Goal: Information Seeking & Learning: Check status

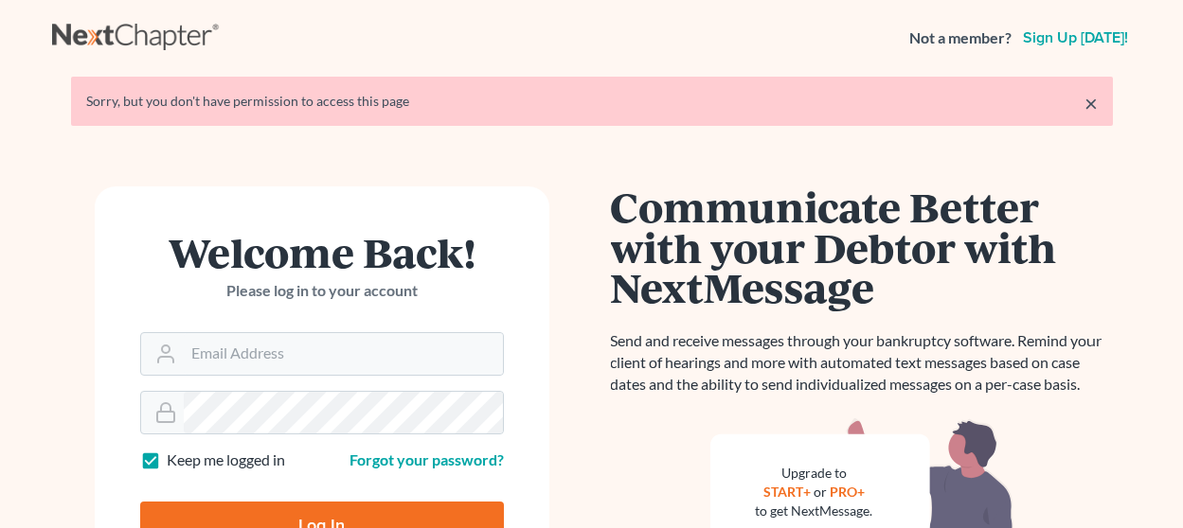
scroll to position [70, 0]
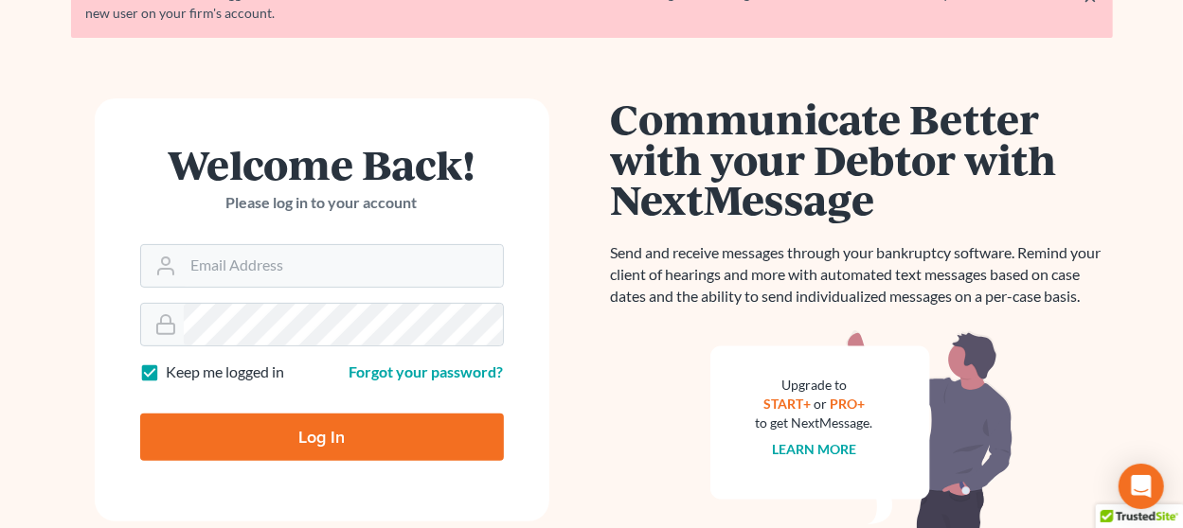
scroll to position [189, 0]
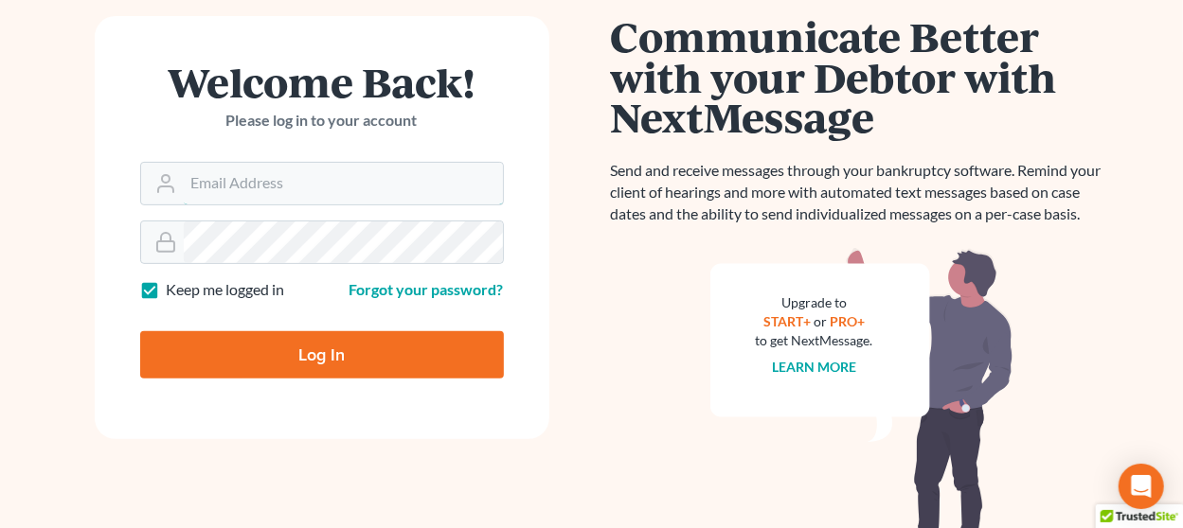
type input "[EMAIL_ADDRESS][DOMAIN_NAME]"
click at [332, 334] on input "Log In" at bounding box center [322, 354] width 364 height 47
type input "Thinking..."
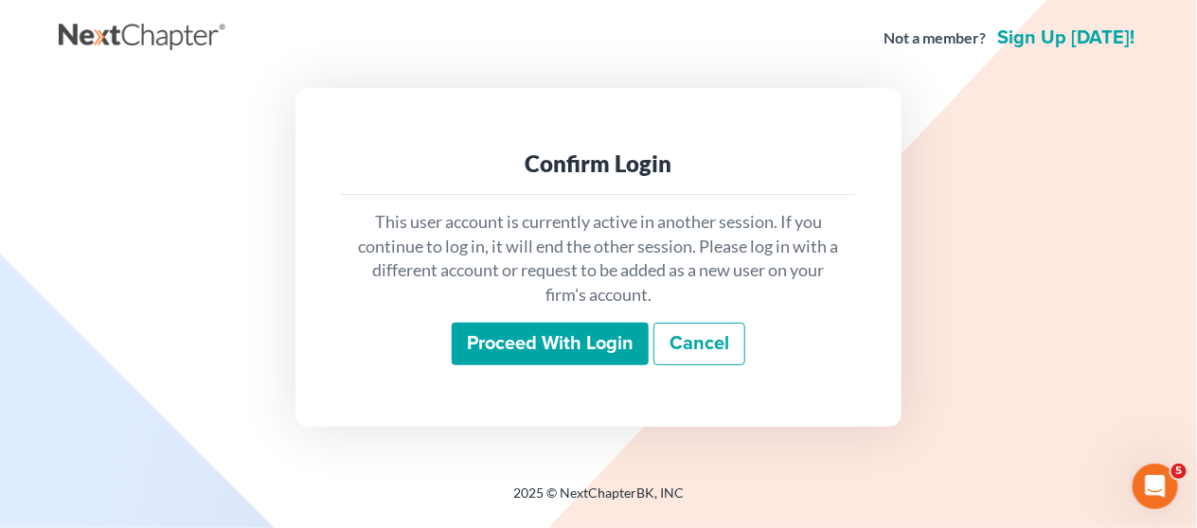
click at [535, 323] on input "Proceed with login" at bounding box center [550, 345] width 197 height 44
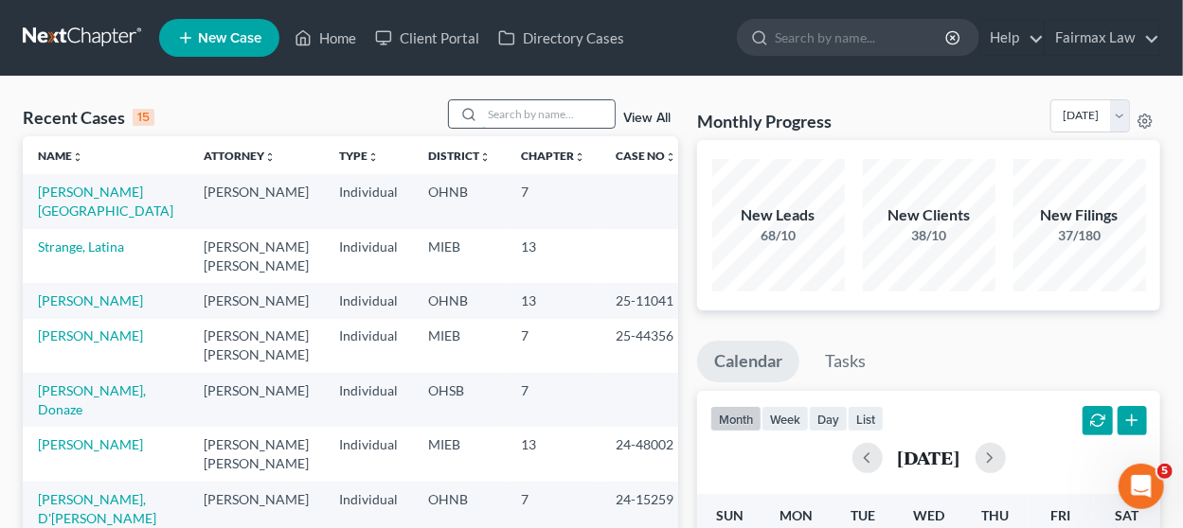
click at [508, 109] on input "search" at bounding box center [548, 113] width 133 height 27
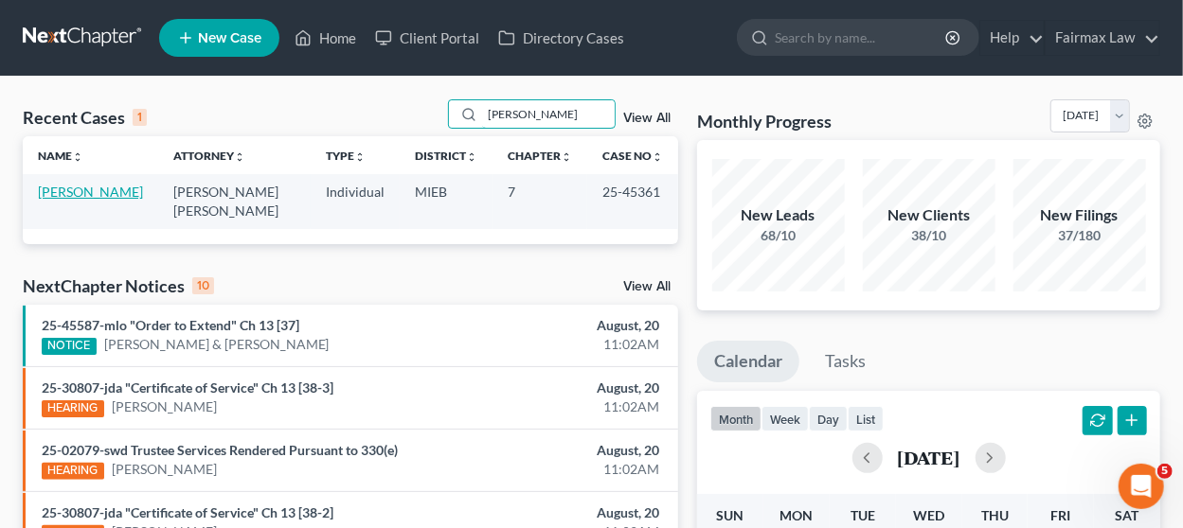
type input "[PERSON_NAME]"
click at [98, 188] on link "[PERSON_NAME]" at bounding box center [90, 192] width 105 height 16
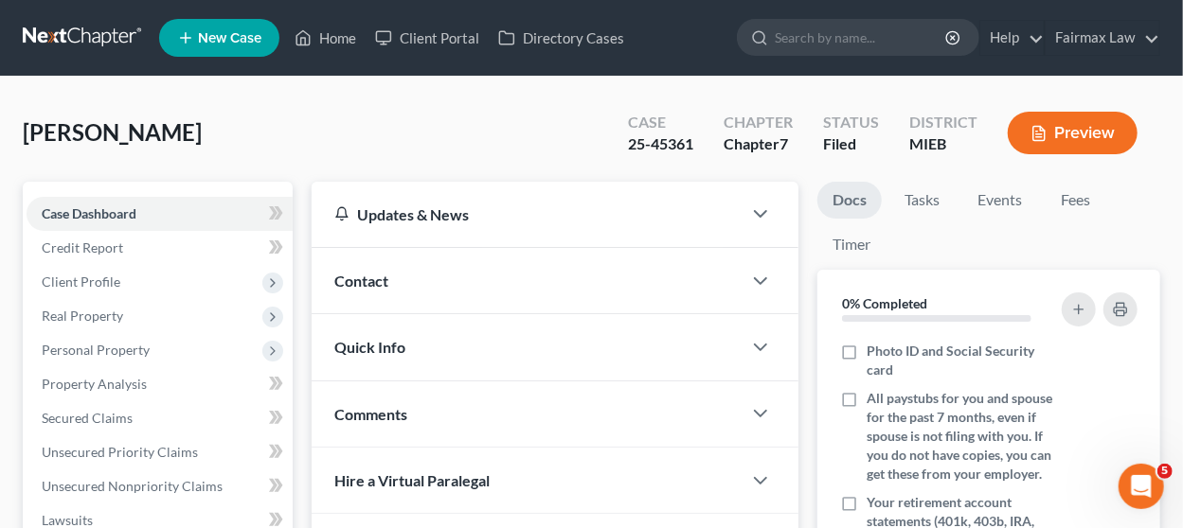
scroll to position [518, 0]
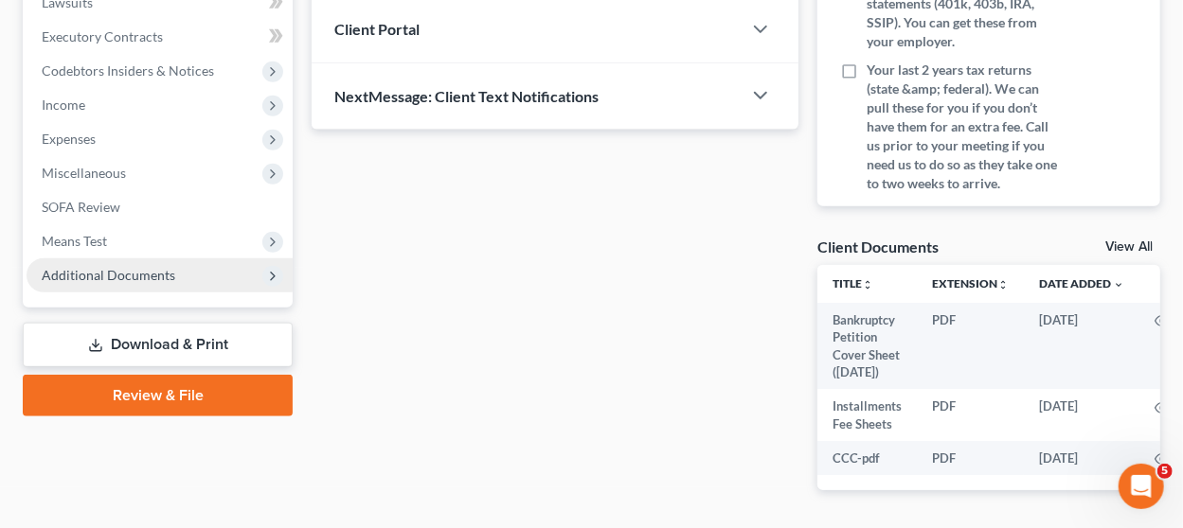
click at [183, 283] on span "Additional Documents" at bounding box center [160, 275] width 266 height 34
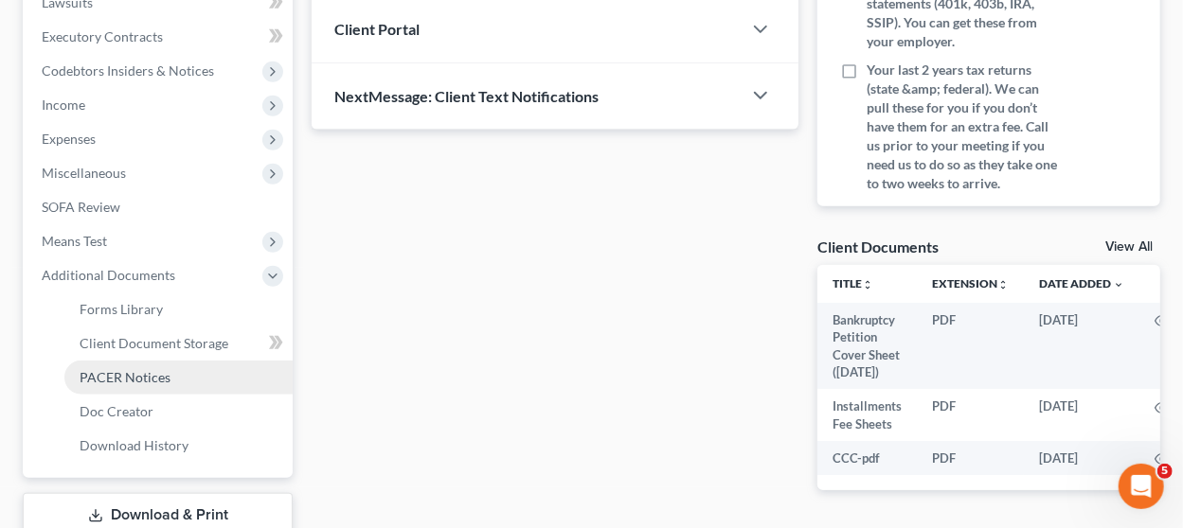
click at [196, 383] on link "PACER Notices" at bounding box center [178, 378] width 228 height 34
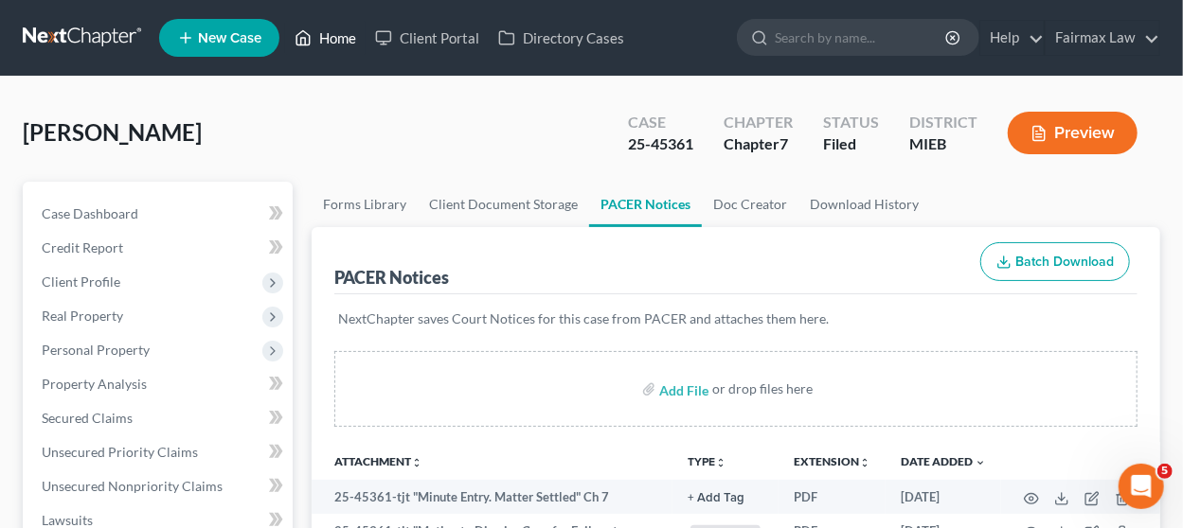
click at [326, 45] on link "Home" at bounding box center [325, 38] width 80 height 34
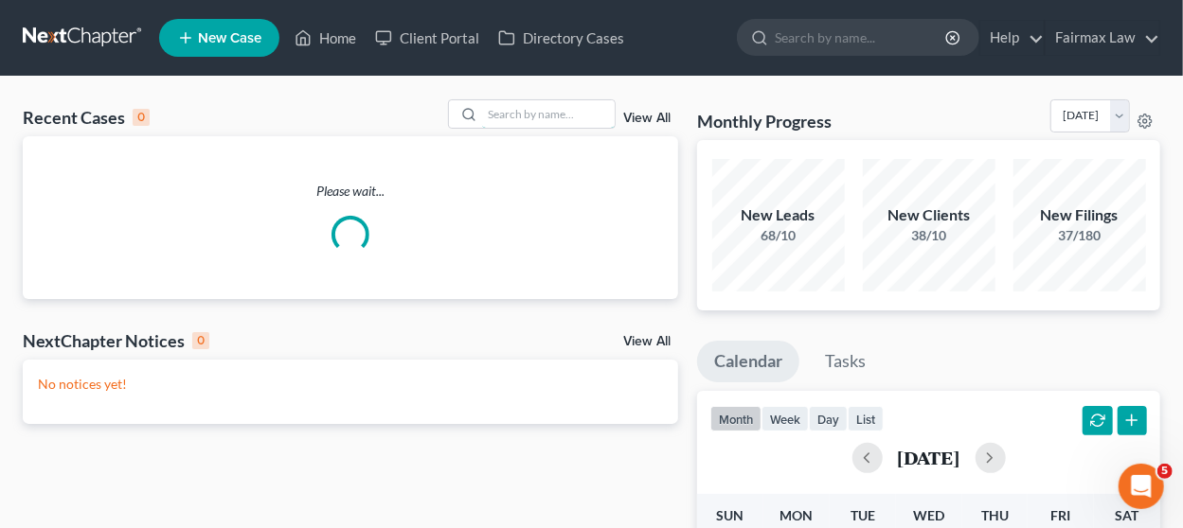
drag, startPoint x: 493, startPoint y: 116, endPoint x: 573, endPoint y: 330, distance: 228.3
click at [493, 116] on input "search" at bounding box center [548, 113] width 133 height 27
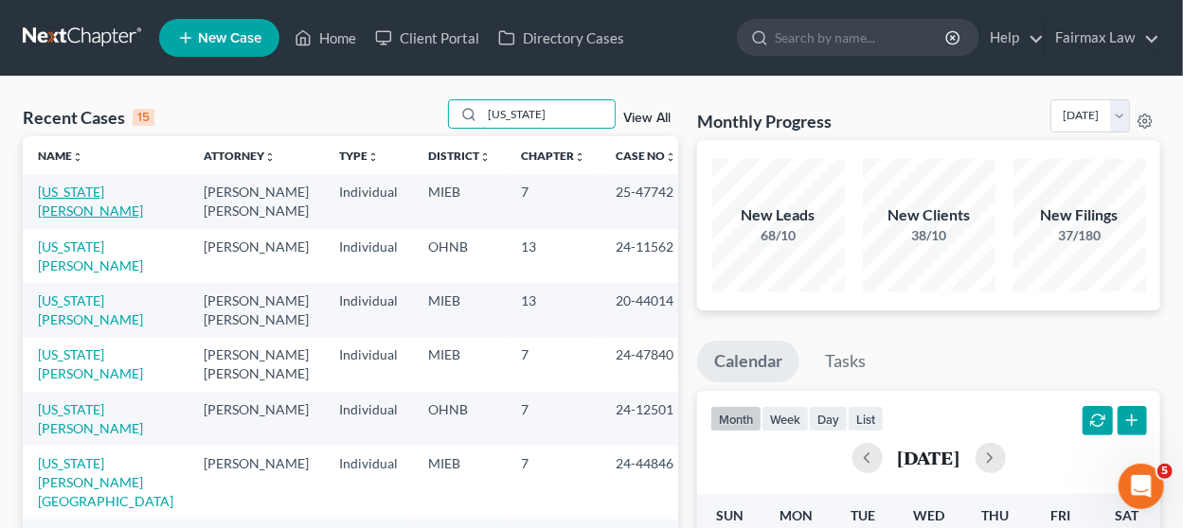
type input "[US_STATE]"
click at [93, 196] on link "[US_STATE][PERSON_NAME]" at bounding box center [90, 201] width 105 height 35
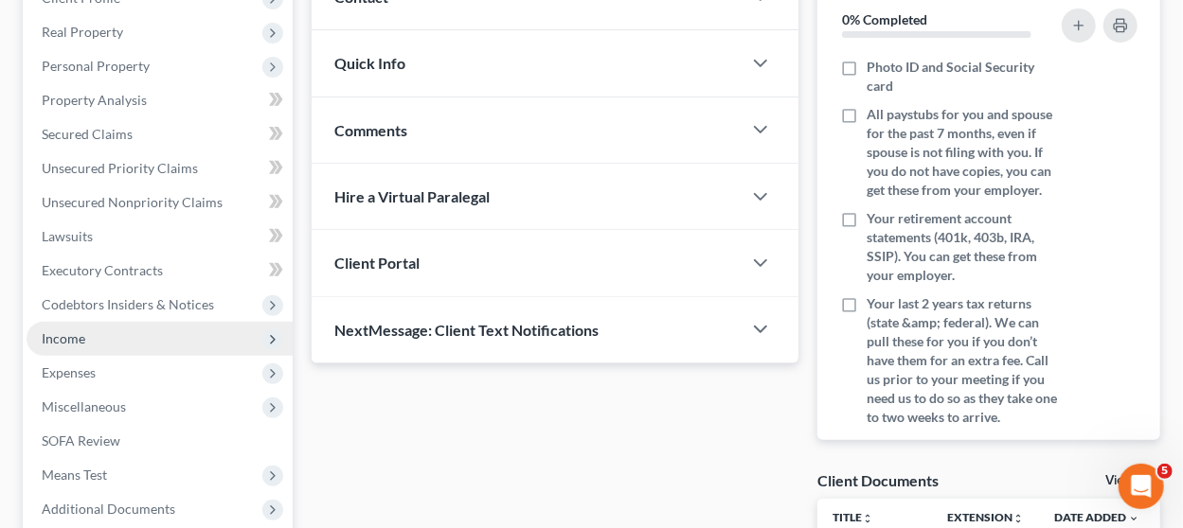
scroll to position [568, 0]
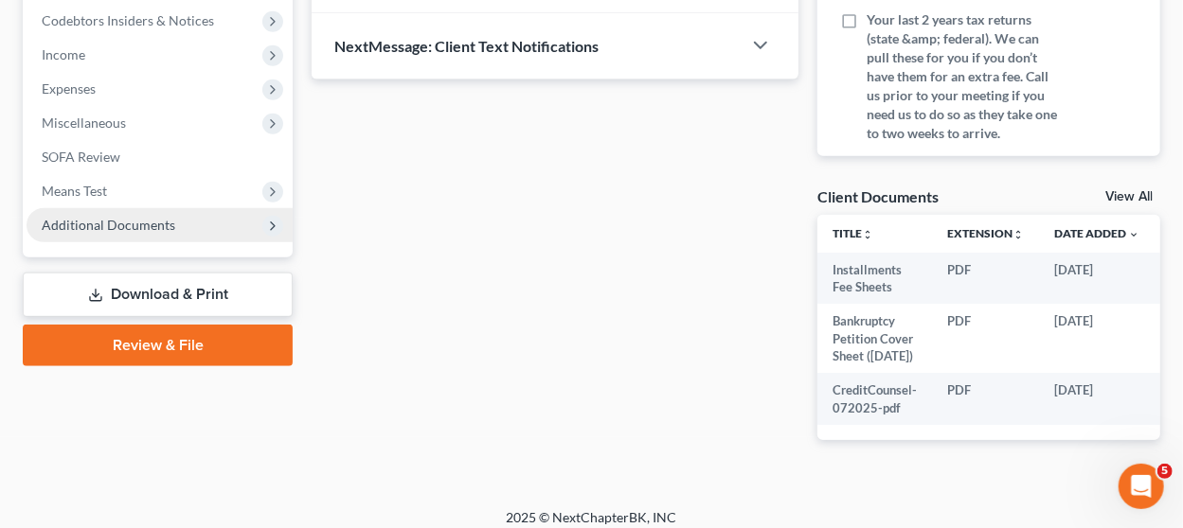
click at [170, 223] on span "Additional Documents" at bounding box center [109, 225] width 134 height 16
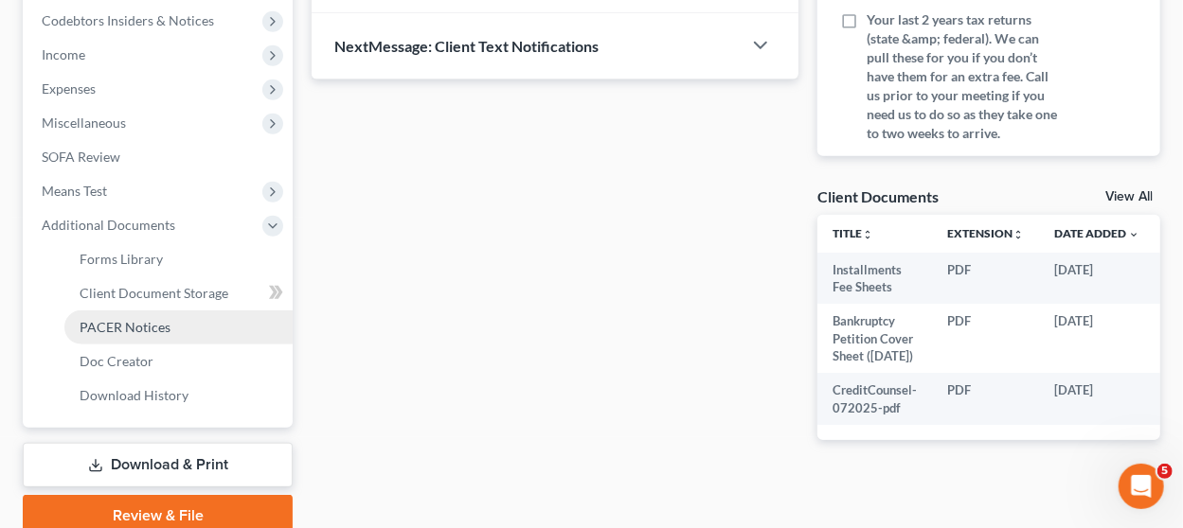
click at [178, 318] on link "PACER Notices" at bounding box center [178, 328] width 228 height 34
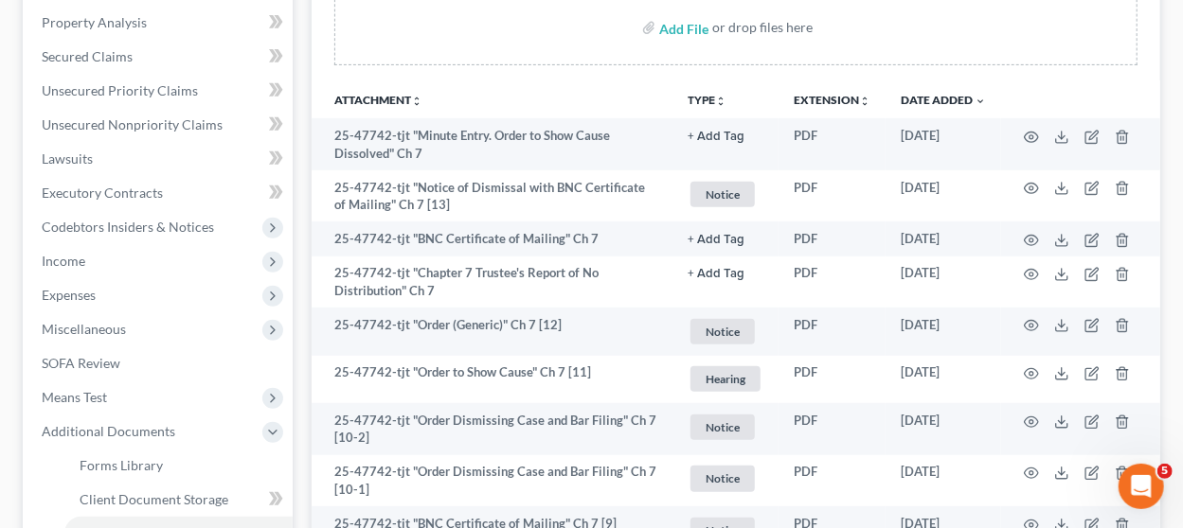
scroll to position [473, 0]
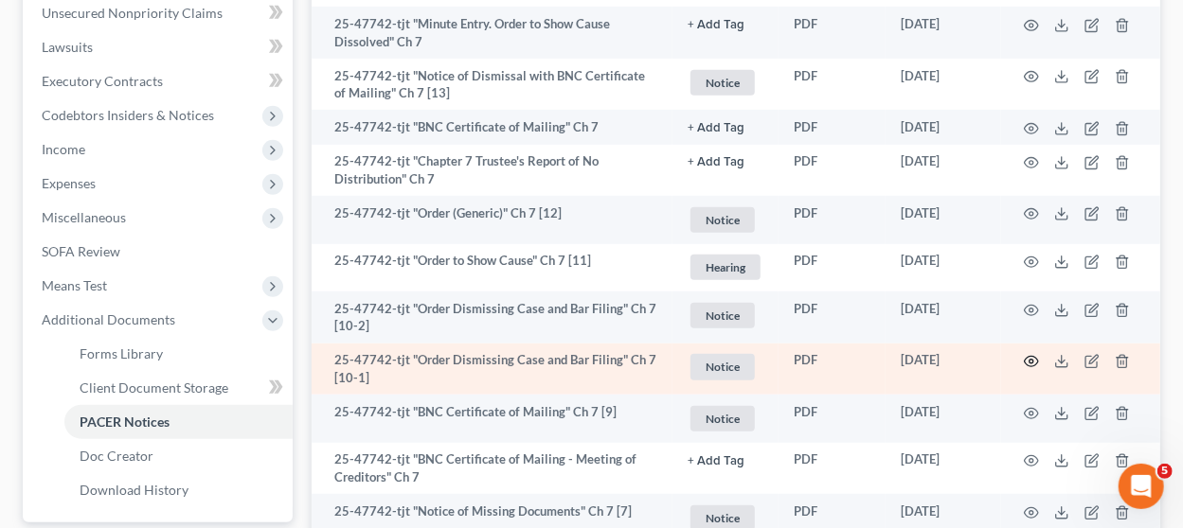
click at [1030, 360] on circle "button" at bounding box center [1031, 362] width 4 height 4
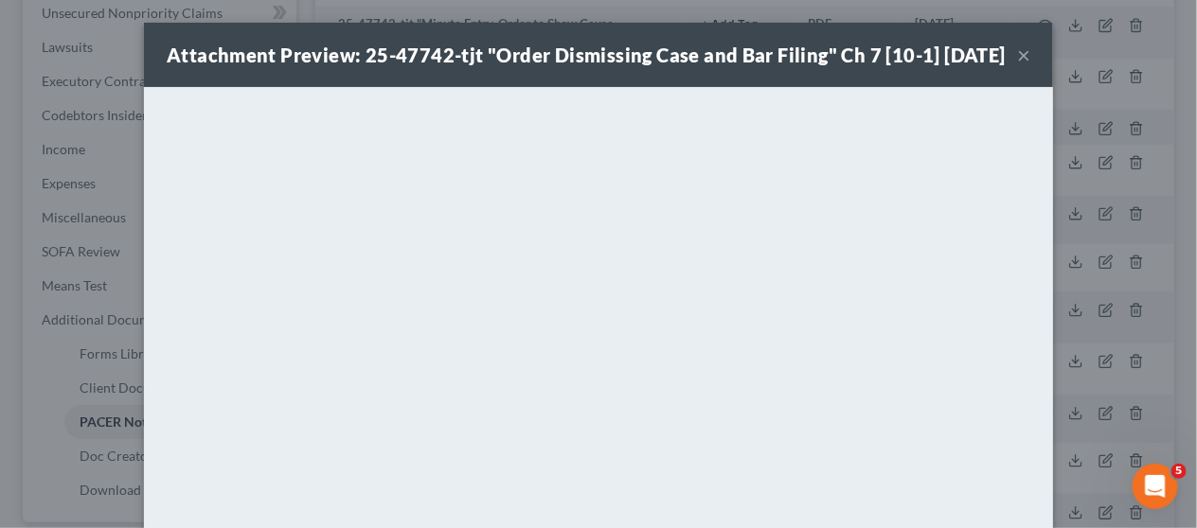
click at [1017, 63] on button "×" at bounding box center [1023, 55] width 13 height 23
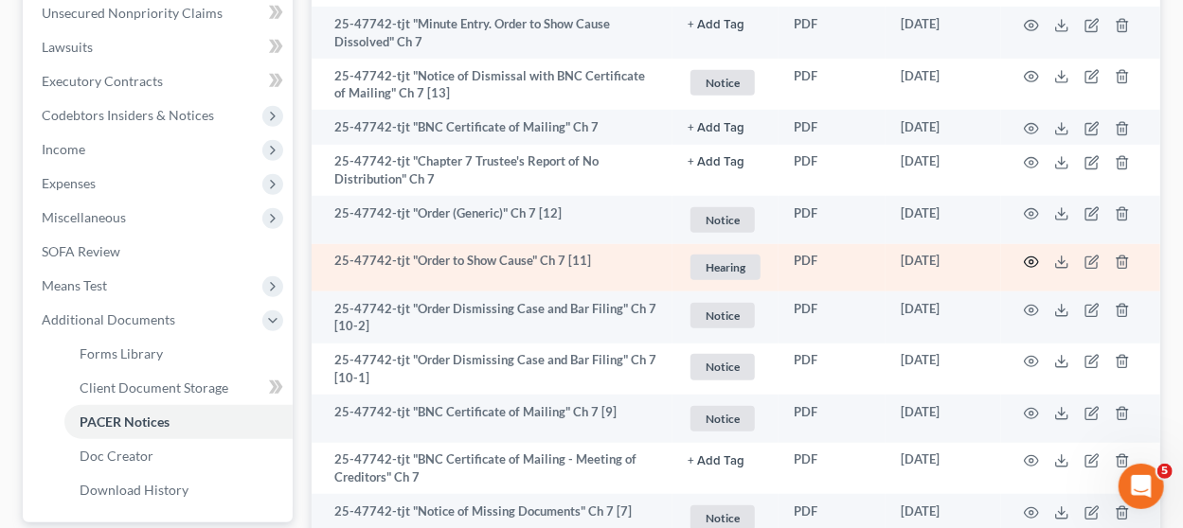
click at [1032, 260] on icon "button" at bounding box center [1031, 262] width 15 height 15
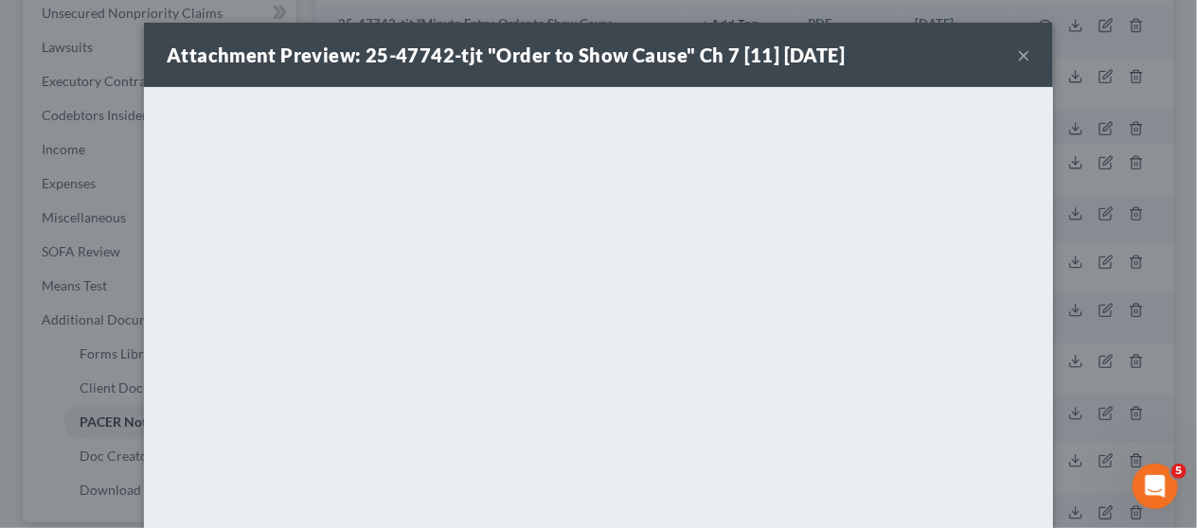
click at [1017, 54] on button "×" at bounding box center [1023, 55] width 13 height 23
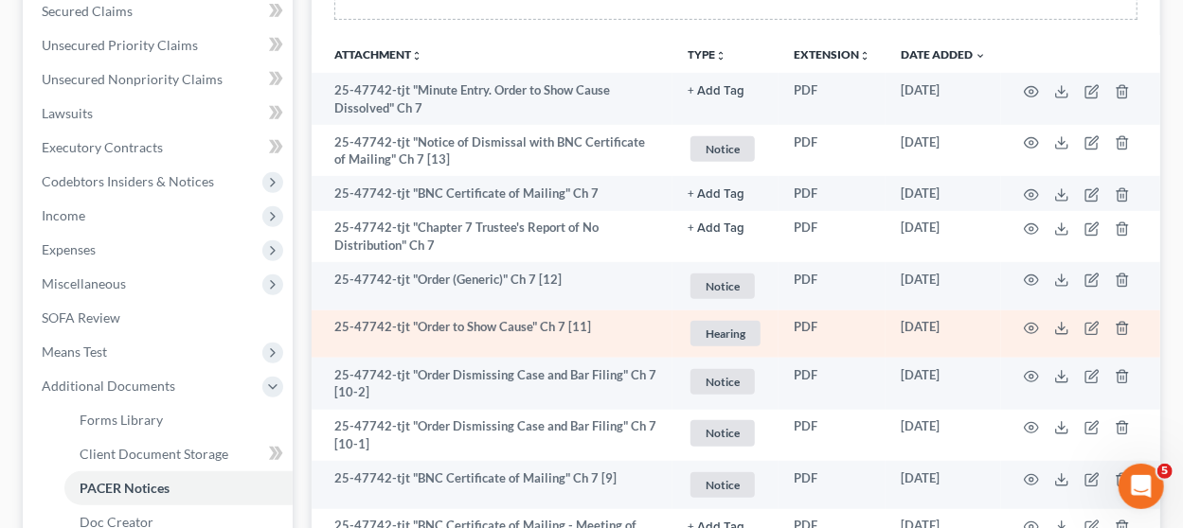
scroll to position [379, 0]
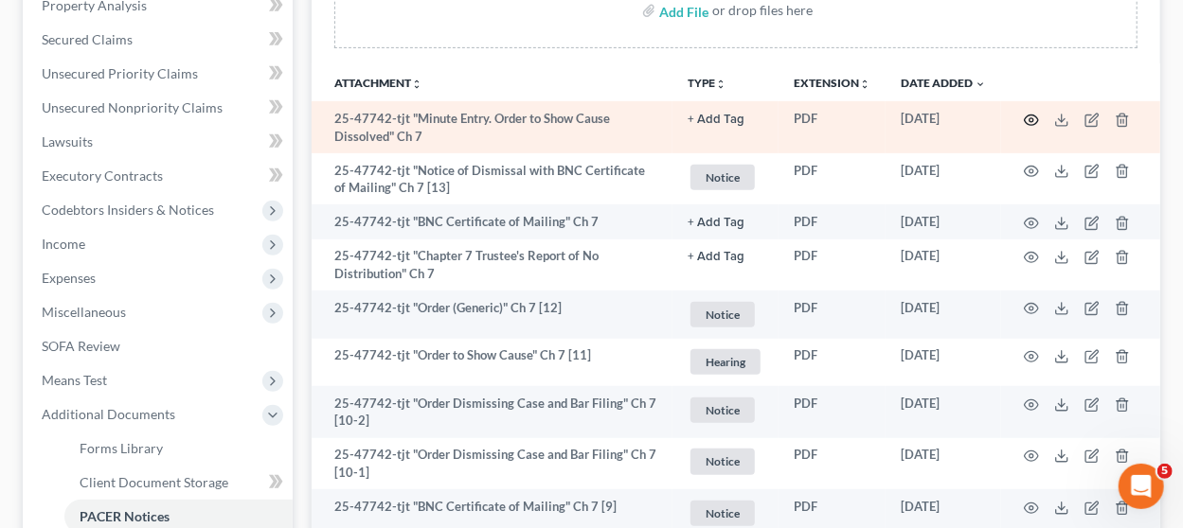
click at [1031, 118] on icon "button" at bounding box center [1031, 120] width 15 height 15
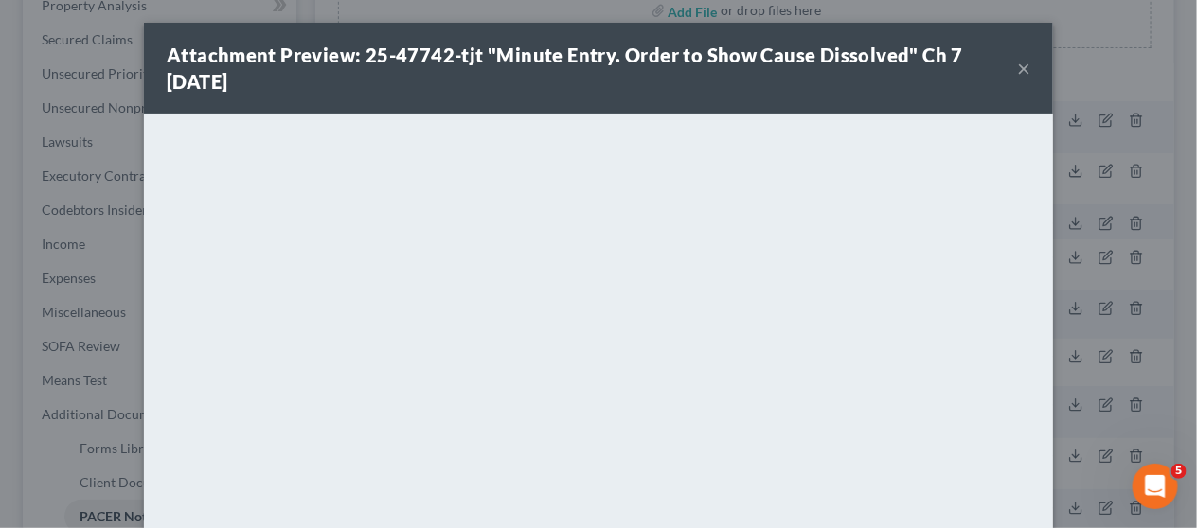
click at [1017, 69] on button "×" at bounding box center [1023, 68] width 13 height 23
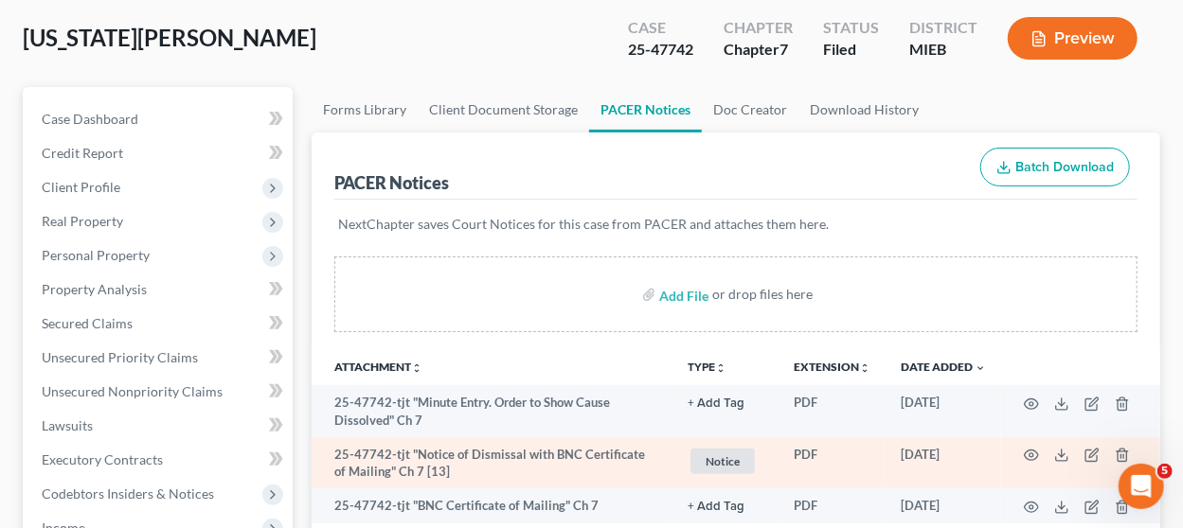
scroll to position [0, 0]
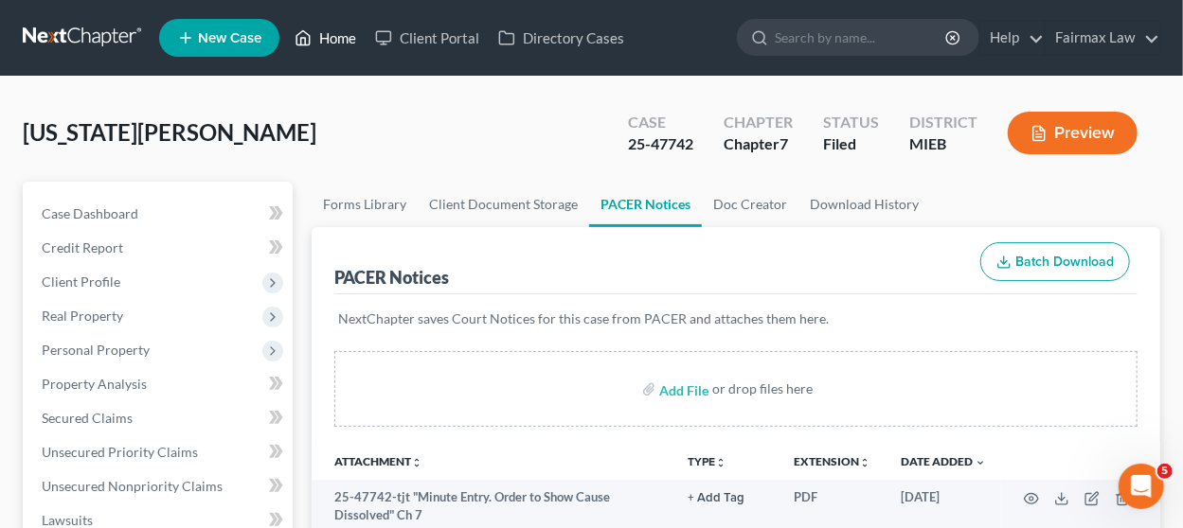
click at [334, 45] on link "Home" at bounding box center [325, 38] width 80 height 34
